Goal: Find specific page/section: Find specific page/section

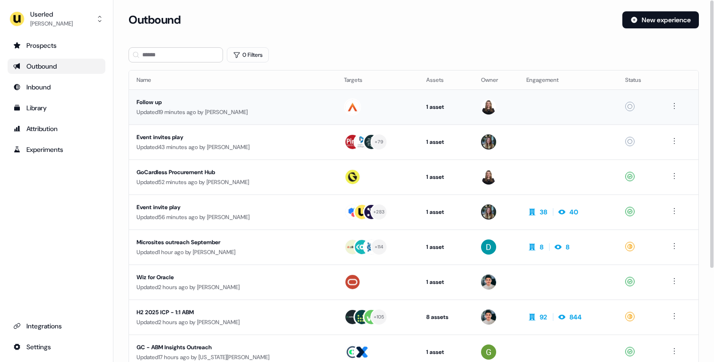
click at [302, 107] on div "Updated 19 minutes ago by [PERSON_NAME]" at bounding box center [233, 111] width 192 height 9
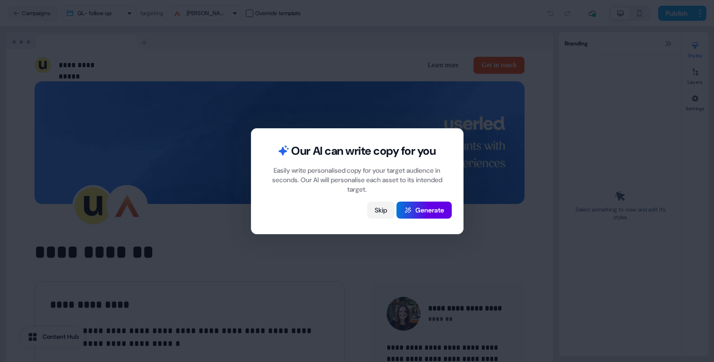
click at [376, 211] on button "Skip" at bounding box center [380, 209] width 27 height 17
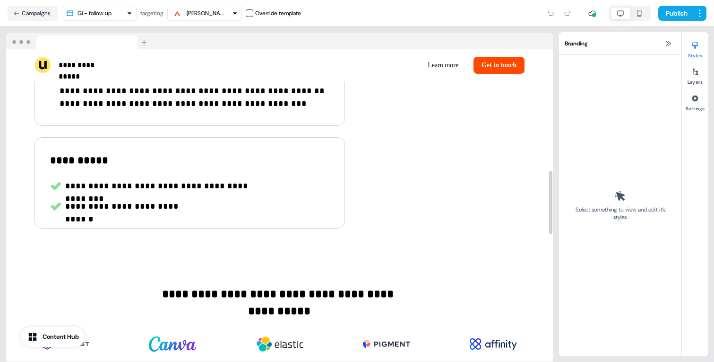
scroll to position [649, 0]
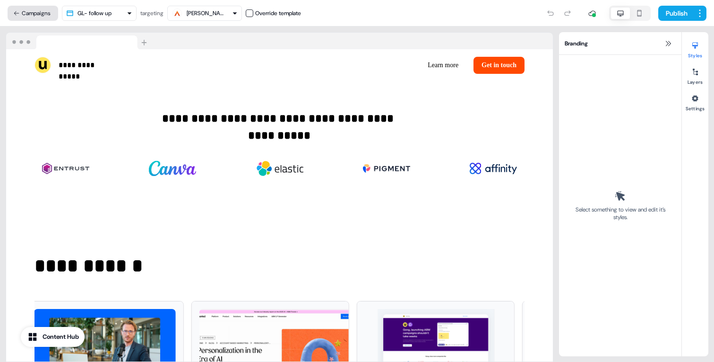
click at [13, 10] on icon at bounding box center [16, 13] width 7 height 7
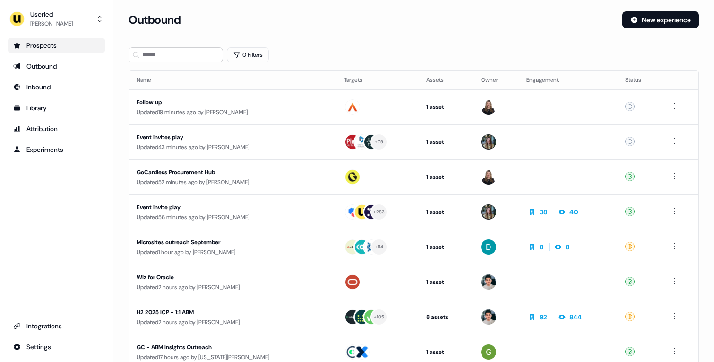
click at [32, 46] on div "Prospects" at bounding box center [56, 45] width 86 height 9
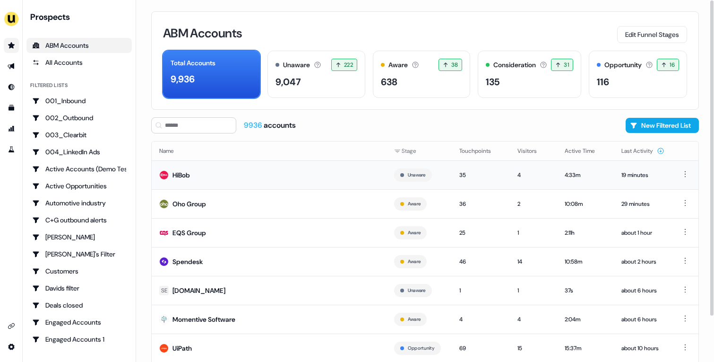
scroll to position [52, 0]
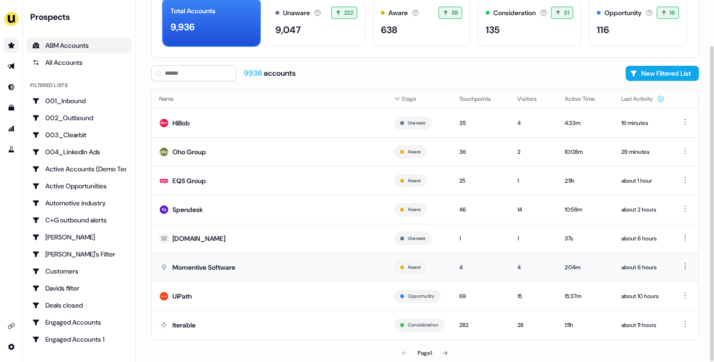
click at [300, 264] on td "Momentive Software" at bounding box center [269, 266] width 235 height 29
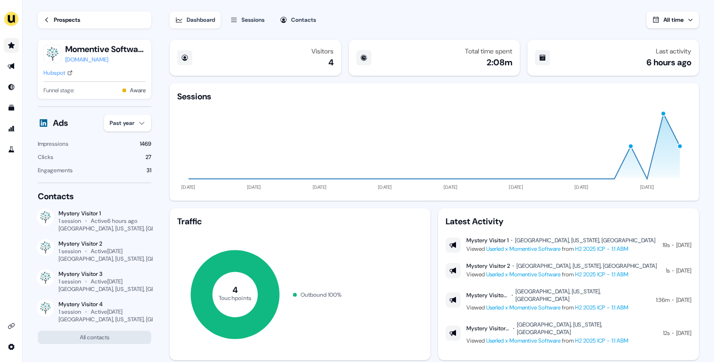
click at [13, 40] on link "Go to prospects" at bounding box center [11, 45] width 15 height 15
